Goal: Information Seeking & Learning: Learn about a topic

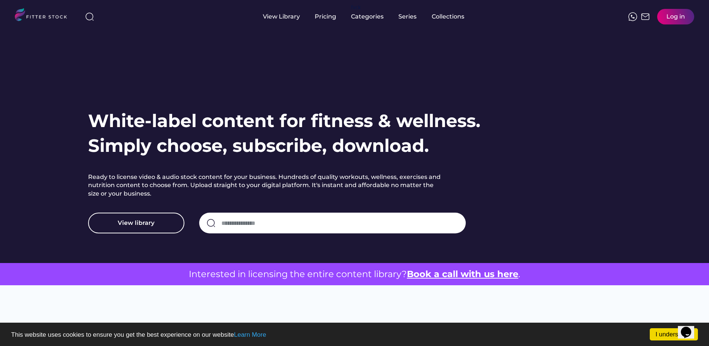
click at [319, 228] on input "input" at bounding box center [340, 223] width 237 height 16
type input "*******"
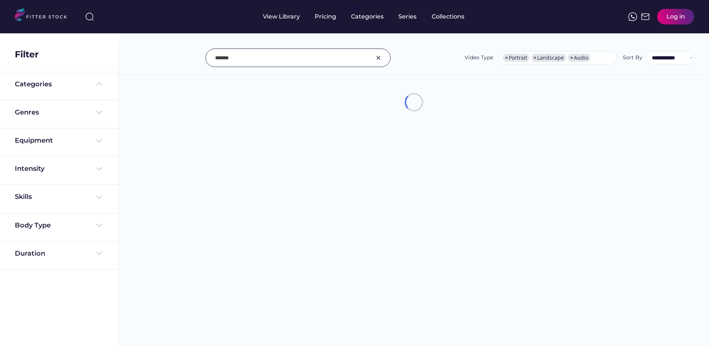
select select "**********"
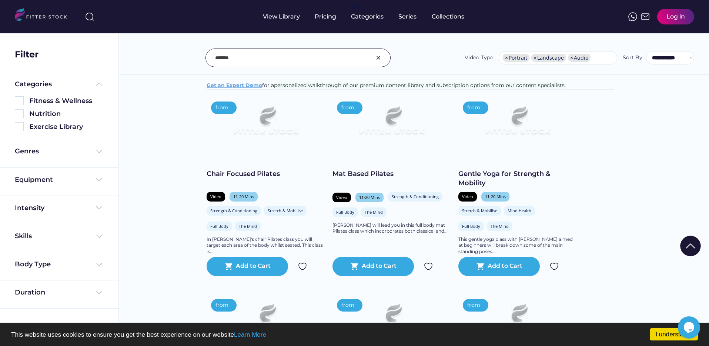
scroll to position [121, 0]
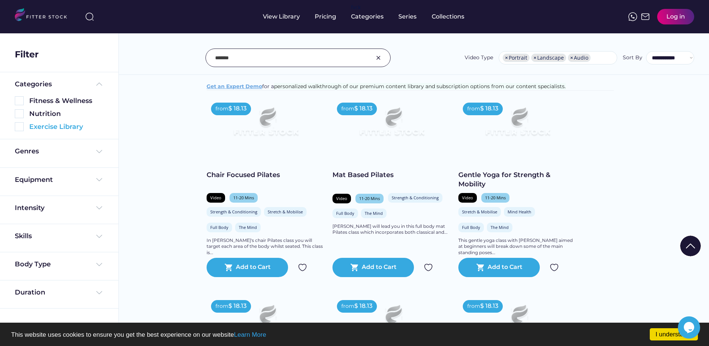
click at [60, 127] on div "Exercise Library" at bounding box center [66, 126] width 74 height 9
drag, startPoint x: 21, startPoint y: 127, endPoint x: 103, endPoint y: 110, distance: 83.6
click at [22, 127] on img at bounding box center [19, 126] width 9 height 9
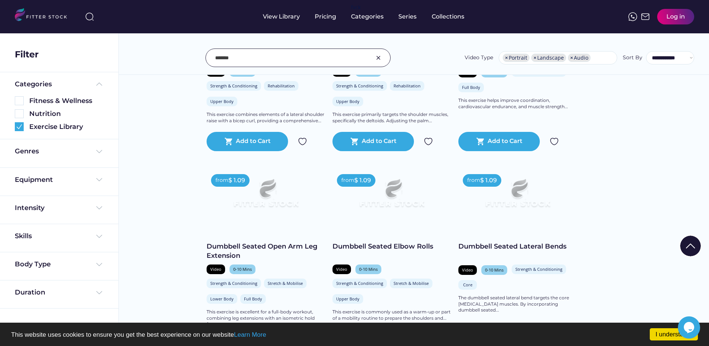
scroll to position [260, 0]
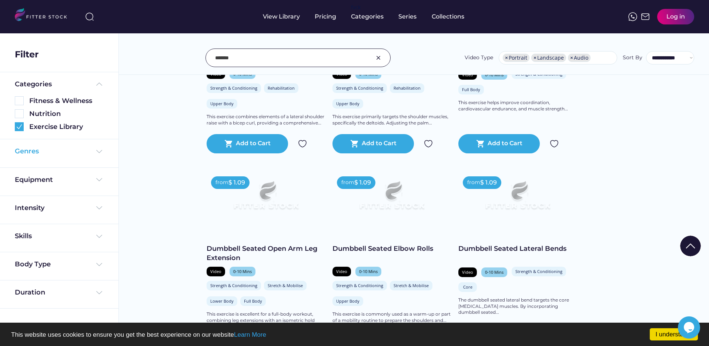
click at [46, 155] on div "Genres" at bounding box center [59, 151] width 89 height 9
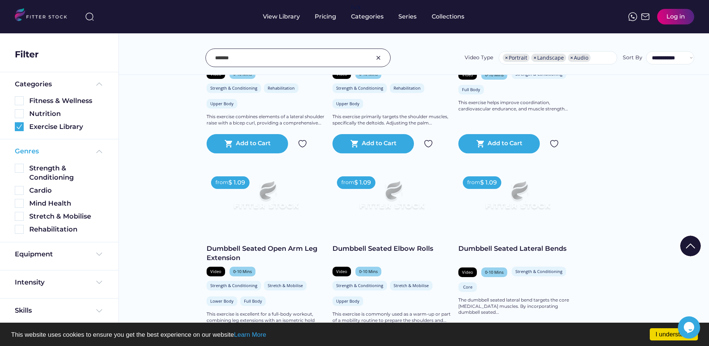
click at [52, 152] on div "Genres" at bounding box center [59, 151] width 89 height 9
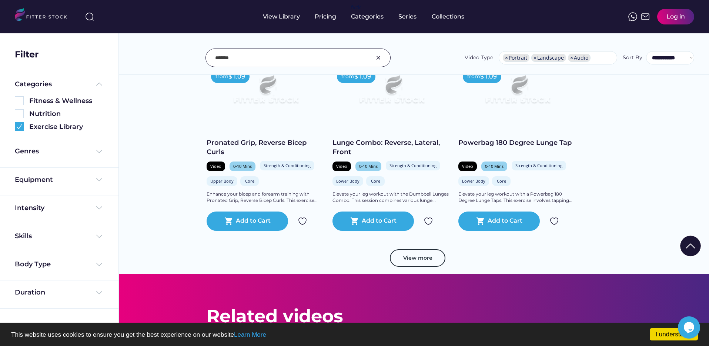
scroll to position [1326, 0]
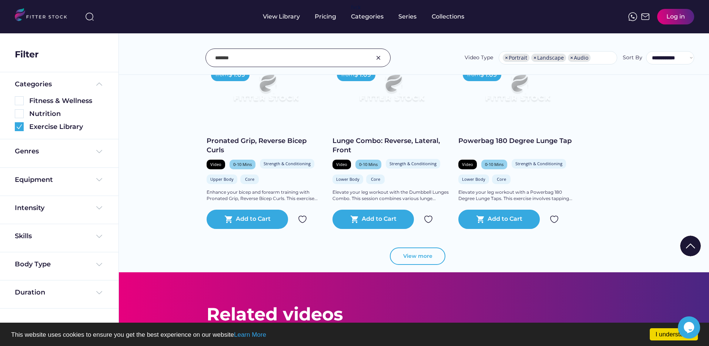
click at [406, 254] on button "View more" at bounding box center [418, 256] width 56 height 18
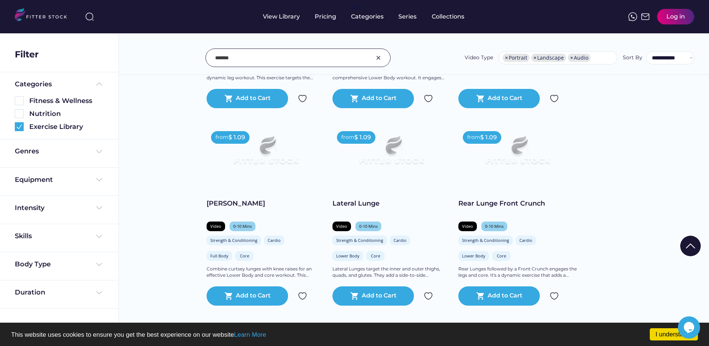
scroll to position [2658, 0]
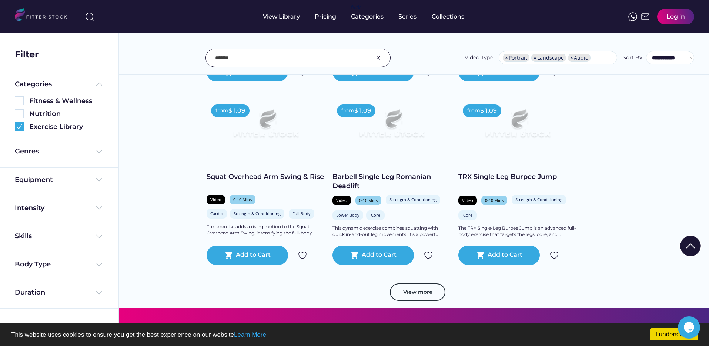
click at [381, 58] on img at bounding box center [378, 57] width 9 height 9
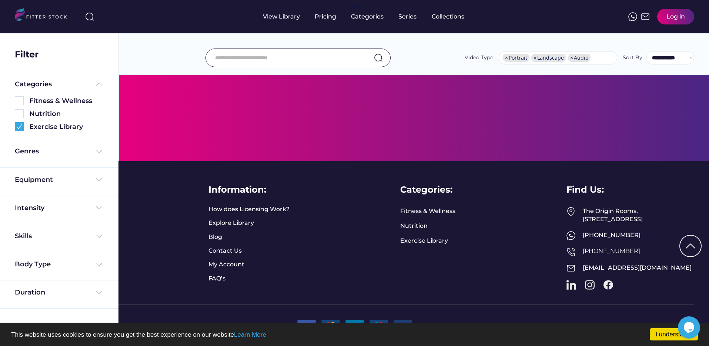
scroll to position [1718, 0]
click at [326, 63] on input "input" at bounding box center [288, 58] width 147 height 16
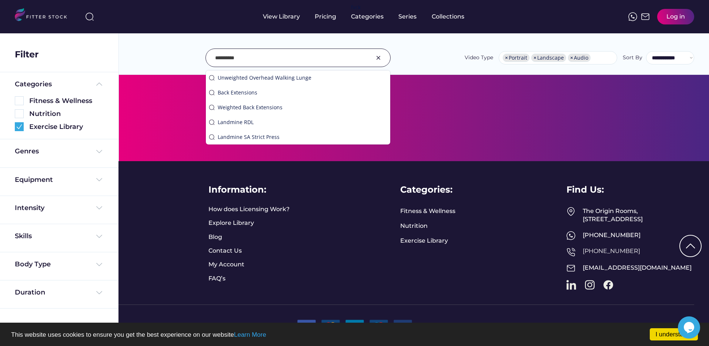
type input "**********"
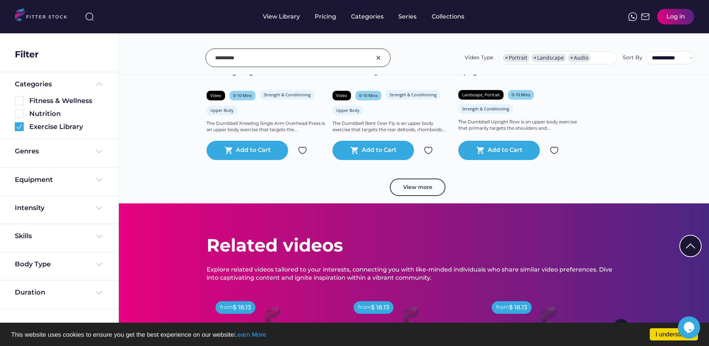
scroll to position [1340, 0]
